Goal: Register for event/course

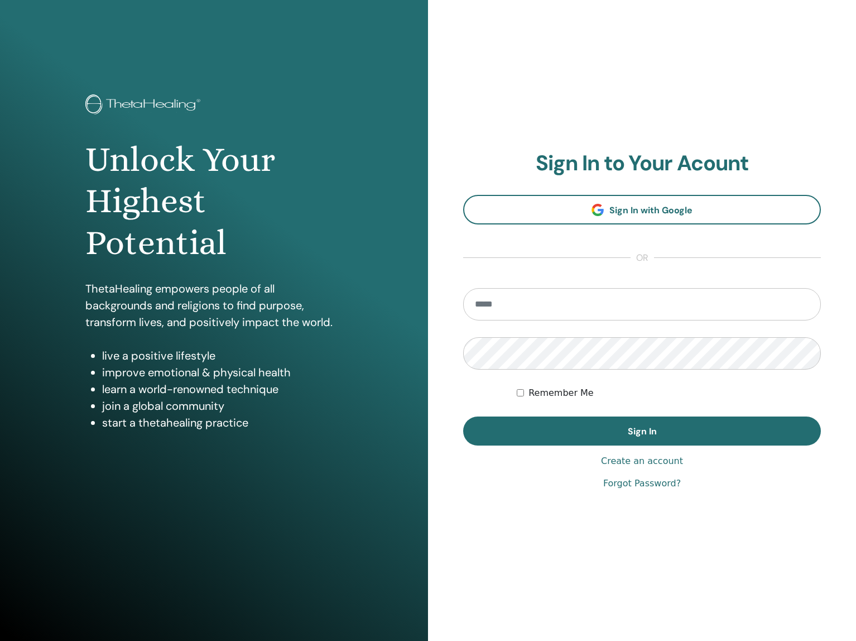
type input "**********"
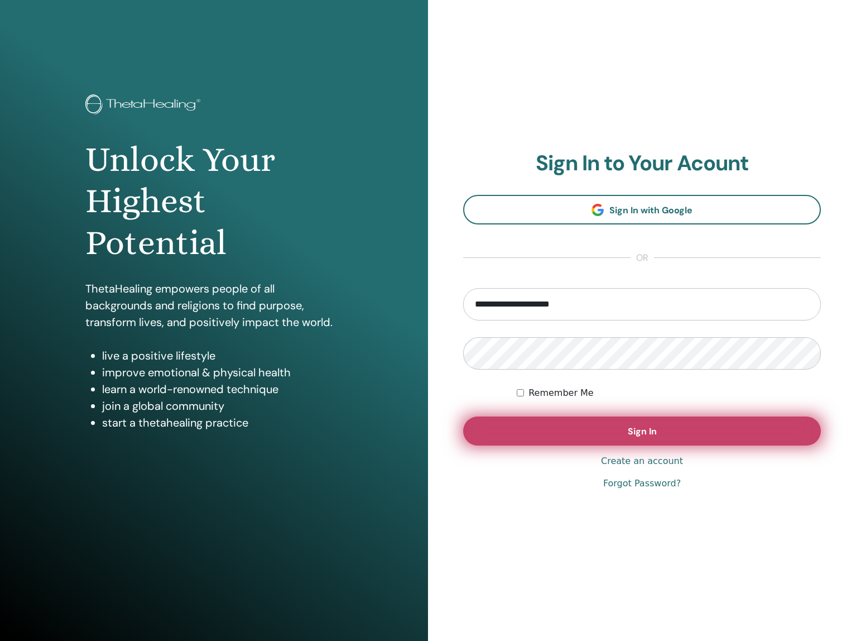
click at [652, 435] on span "Sign In" at bounding box center [642, 431] width 29 height 12
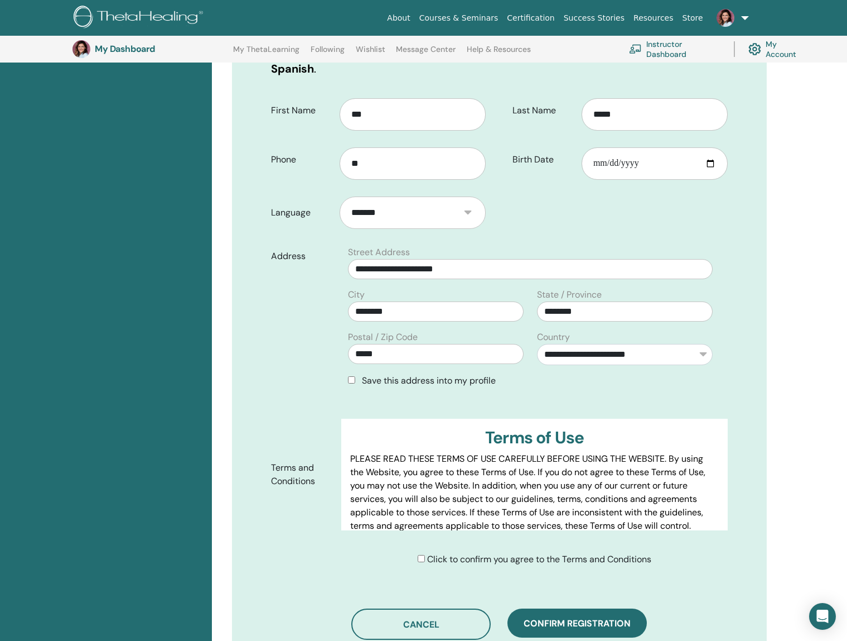
scroll to position [234, 0]
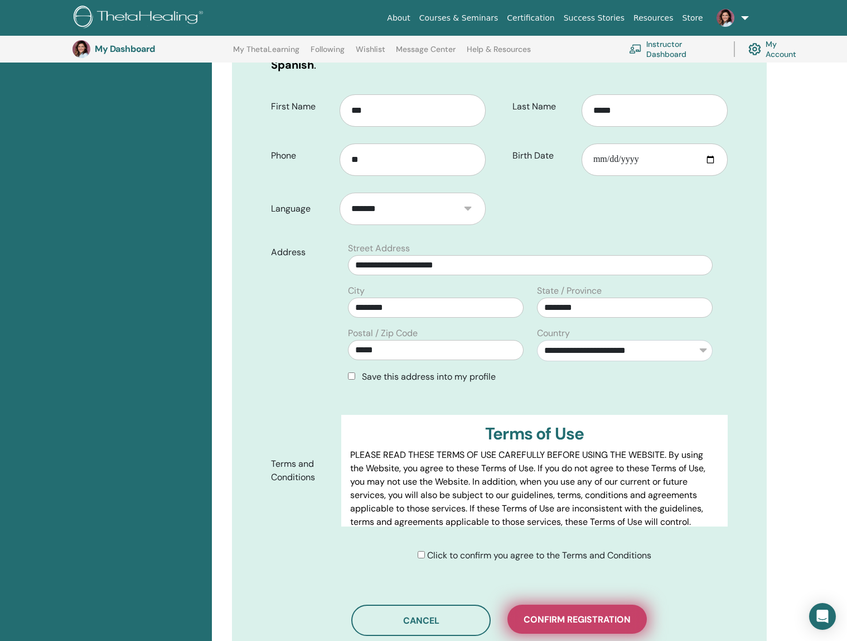
click at [613, 613] on span "Confirm registration" at bounding box center [577, 619] width 107 height 12
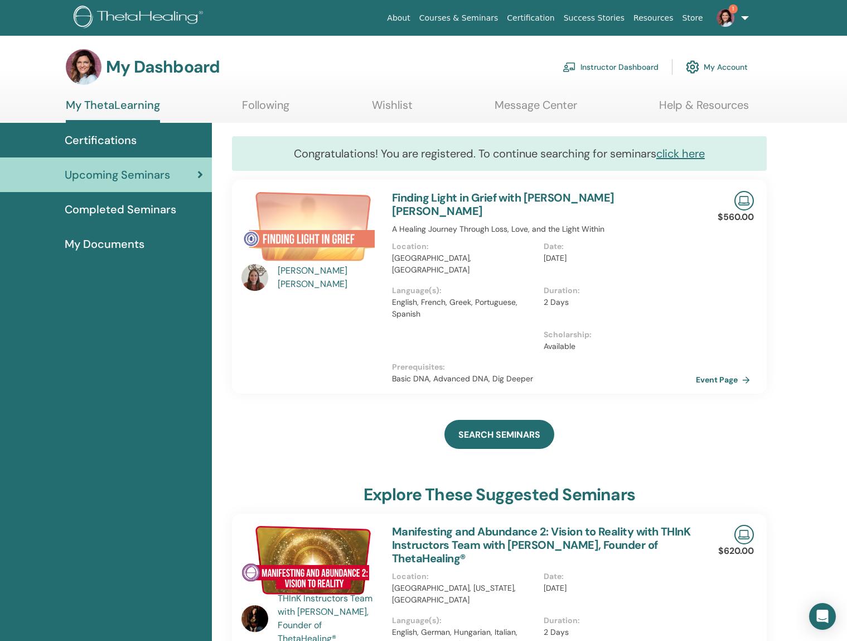
click at [733, 15] on img at bounding box center [726, 18] width 18 height 18
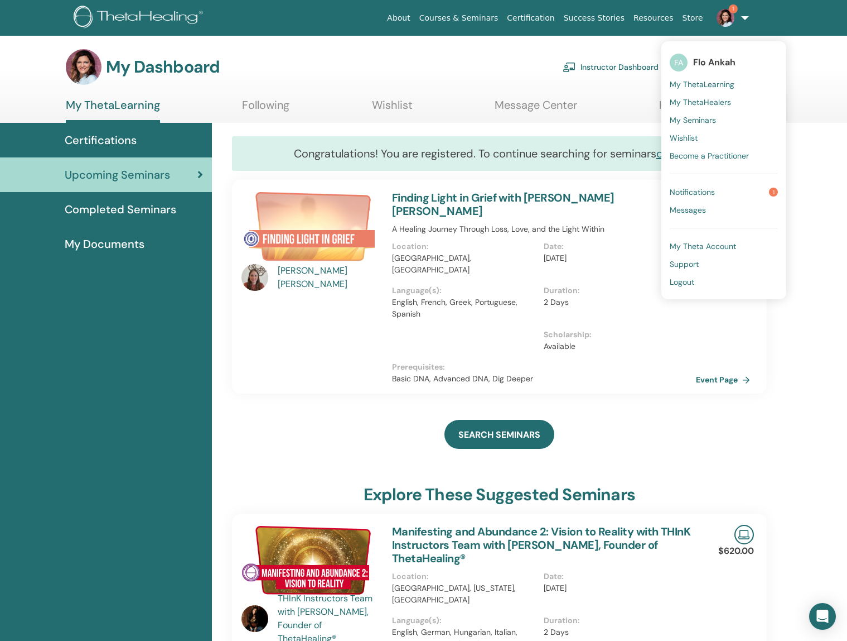
click at [705, 191] on span "Notifications" at bounding box center [692, 192] width 45 height 10
